Goal: Use online tool/utility: Utilize a website feature to perform a specific function

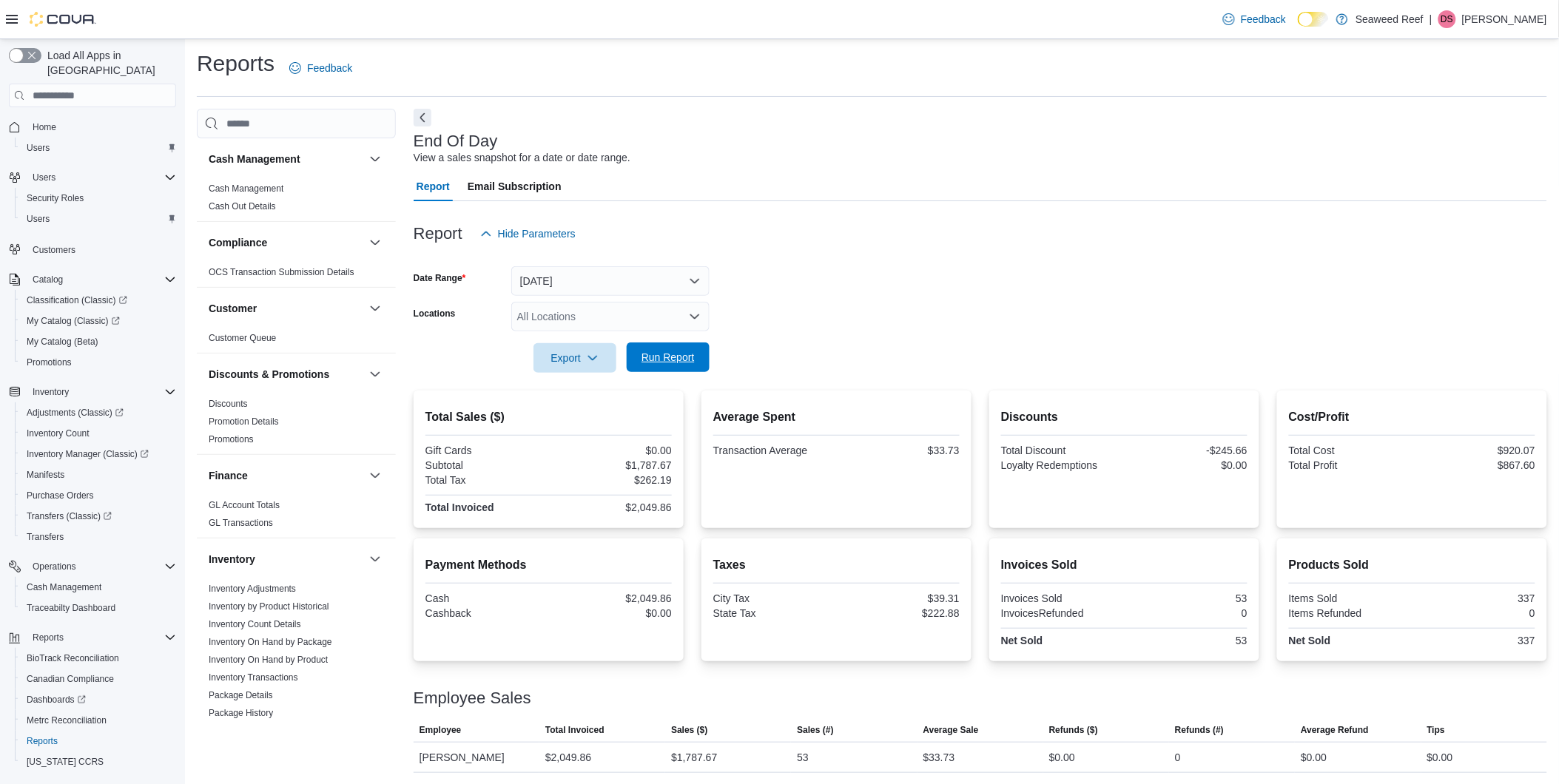
scroll to position [833, 0]
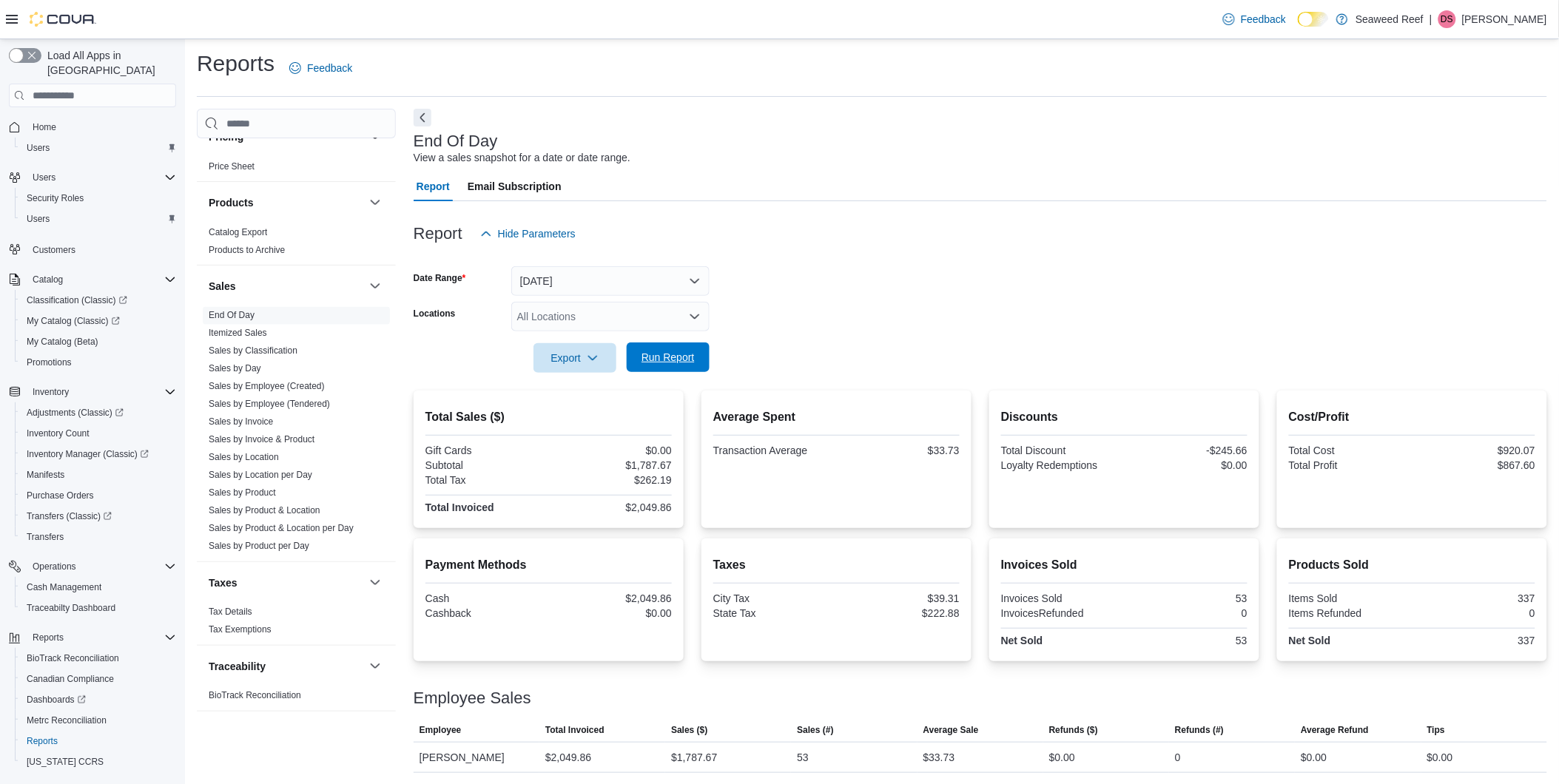
click at [678, 358] on span "Run Report" at bounding box center [668, 357] width 53 height 14
click at [694, 359] on span "Run Report" at bounding box center [668, 357] width 65 height 30
click at [690, 352] on span "Run Report" at bounding box center [668, 357] width 53 height 14
click at [682, 356] on span "Run Report" at bounding box center [668, 357] width 53 height 14
click at [686, 354] on span "Run Report" at bounding box center [668, 357] width 53 height 14
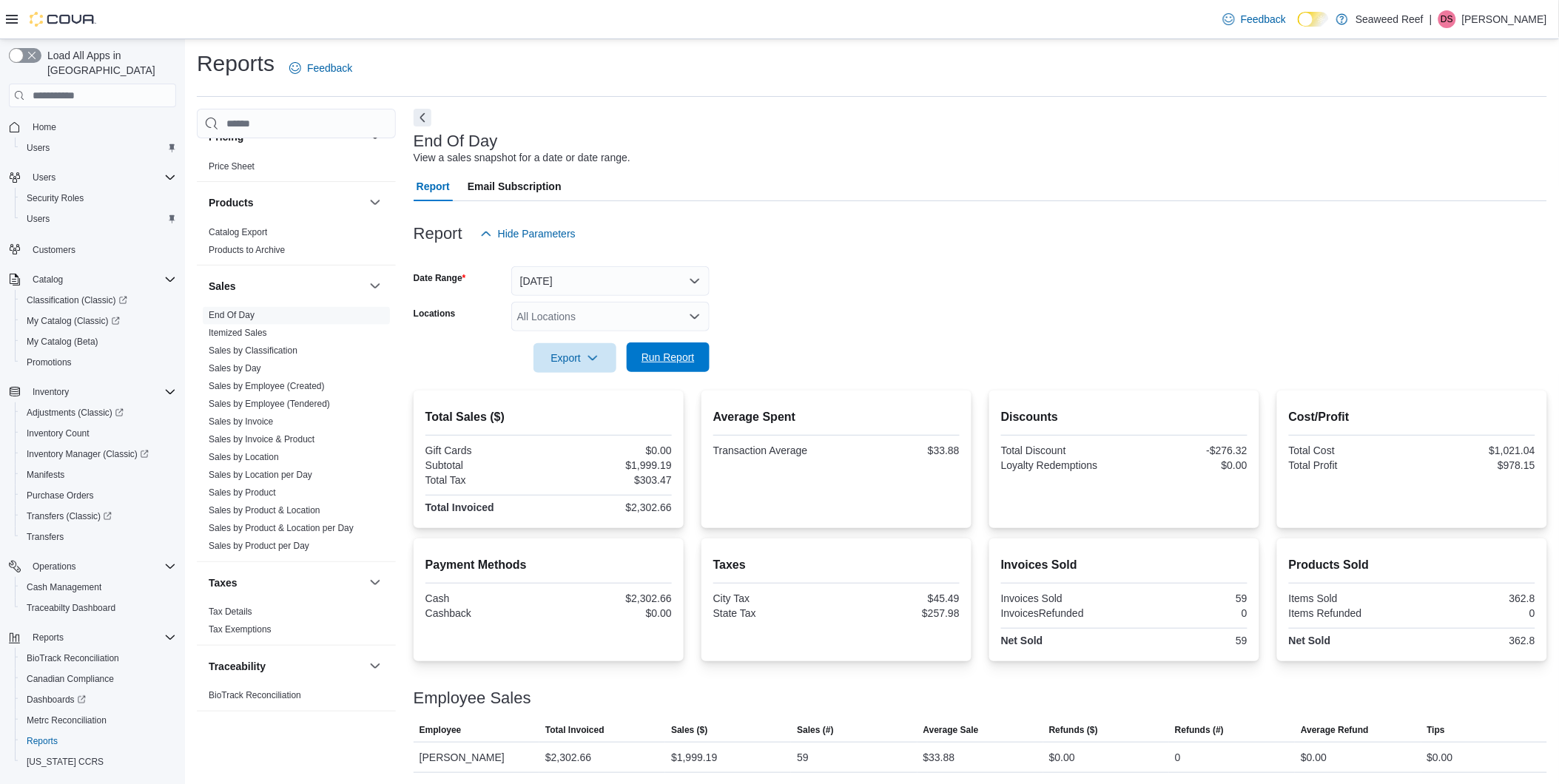
click at [660, 361] on span "Run Report" at bounding box center [668, 357] width 53 height 14
click at [674, 366] on span "Run Report" at bounding box center [668, 357] width 65 height 30
